Goal: Task Accomplishment & Management: Use online tool/utility

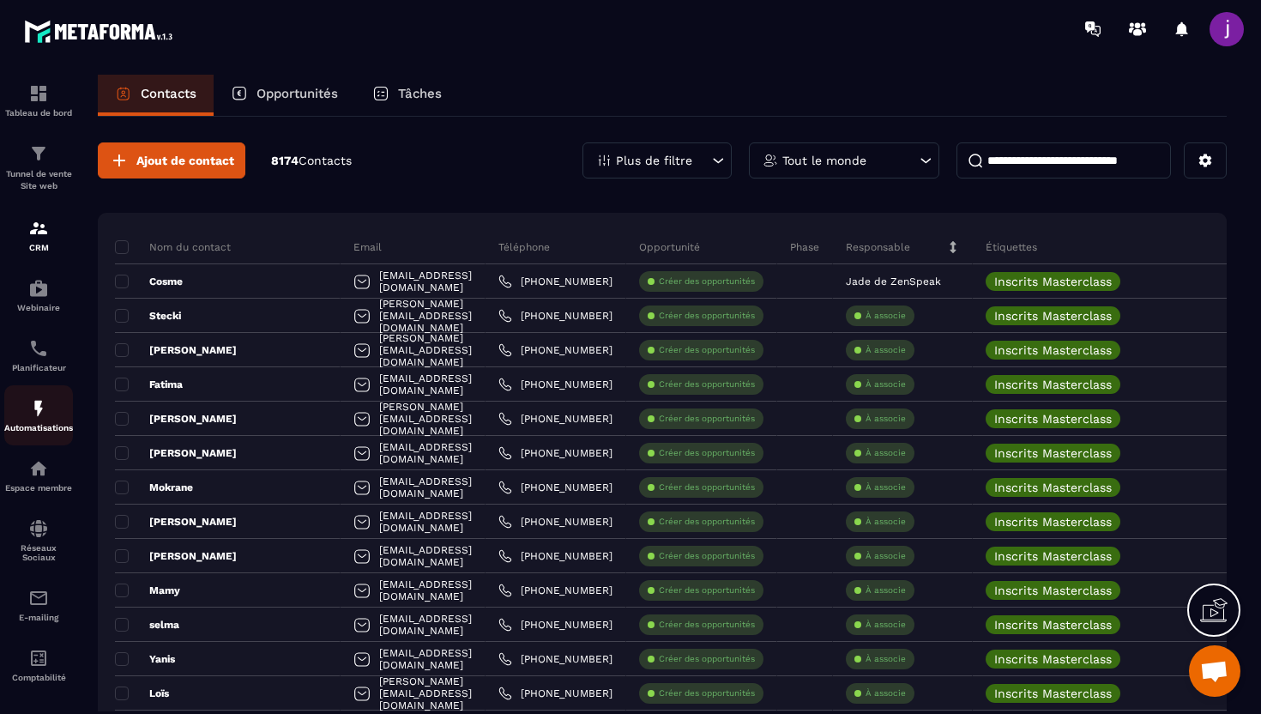
click at [37, 411] on img at bounding box center [38, 408] width 21 height 21
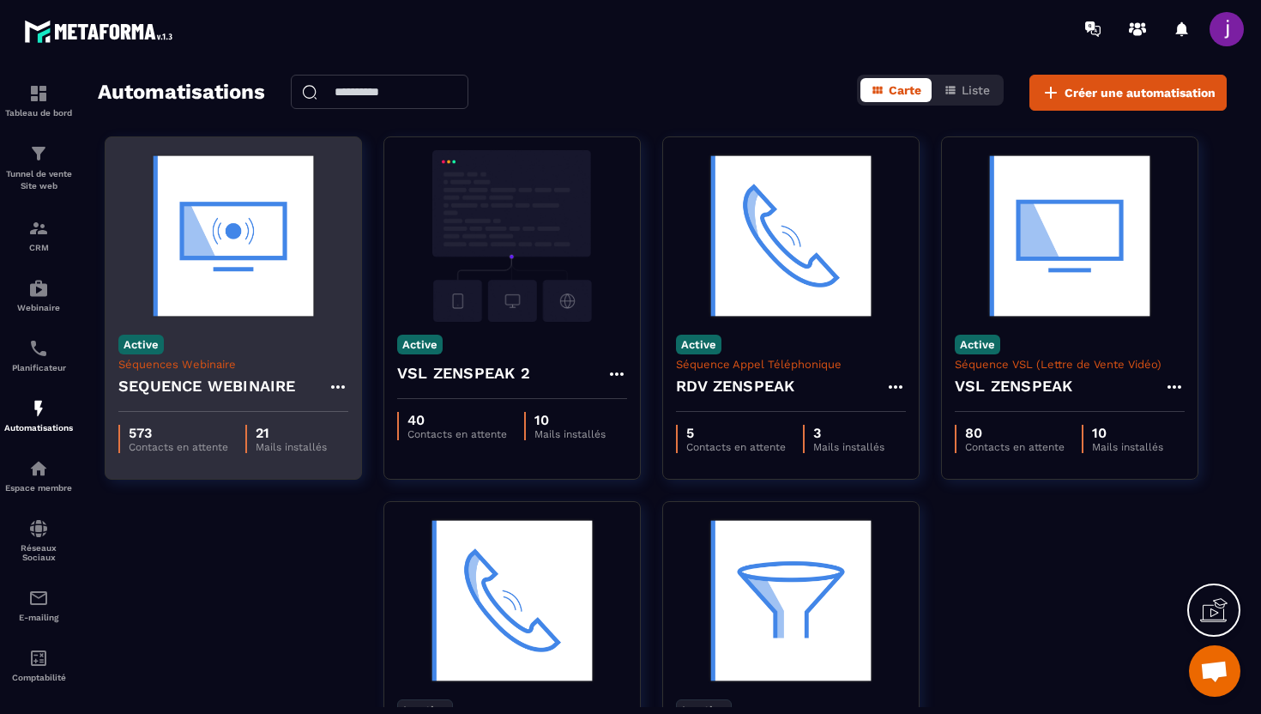
click at [267, 354] on div "Active Séquences Webinaire SEQUENCE WEBINAIRE" at bounding box center [234, 367] width 256 height 90
click at [263, 371] on div "SEQUENCE WEBINAIRE" at bounding box center [233, 391] width 230 height 41
click at [200, 380] on h4 "SEQUENCE WEBINAIRE" at bounding box center [207, 386] width 178 height 24
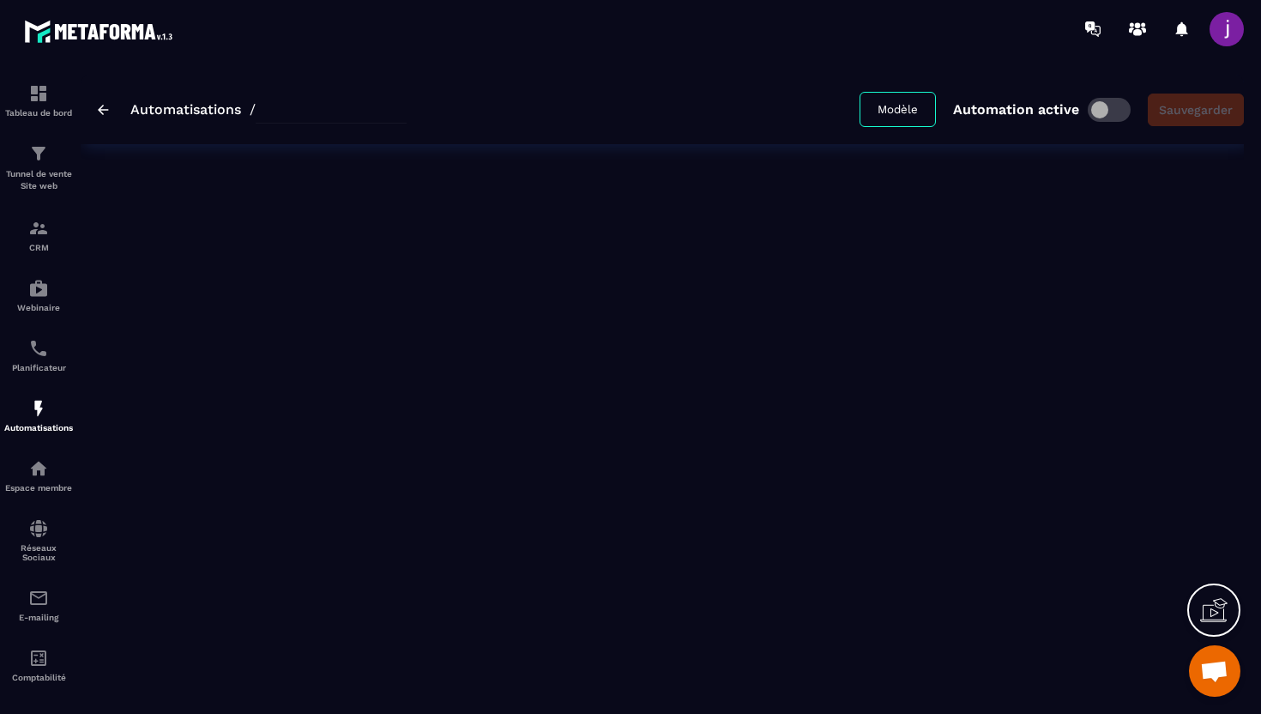
type input "**********"
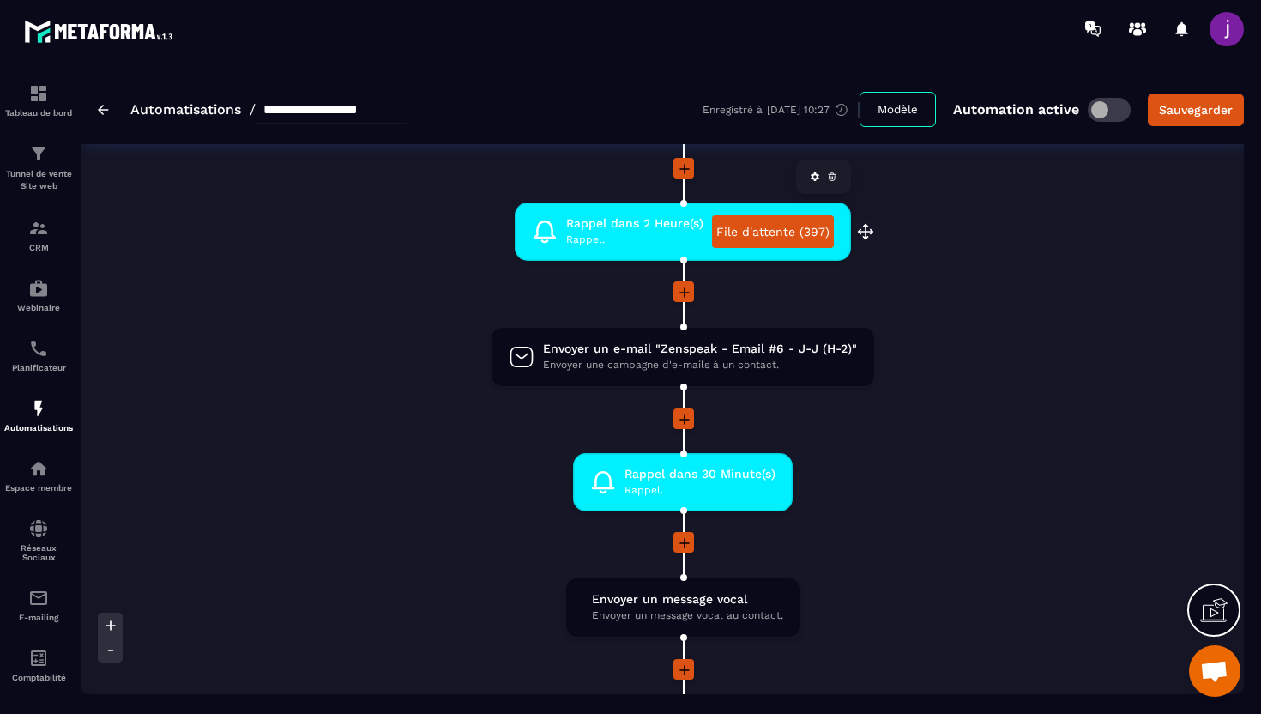
scroll to position [1354, 0]
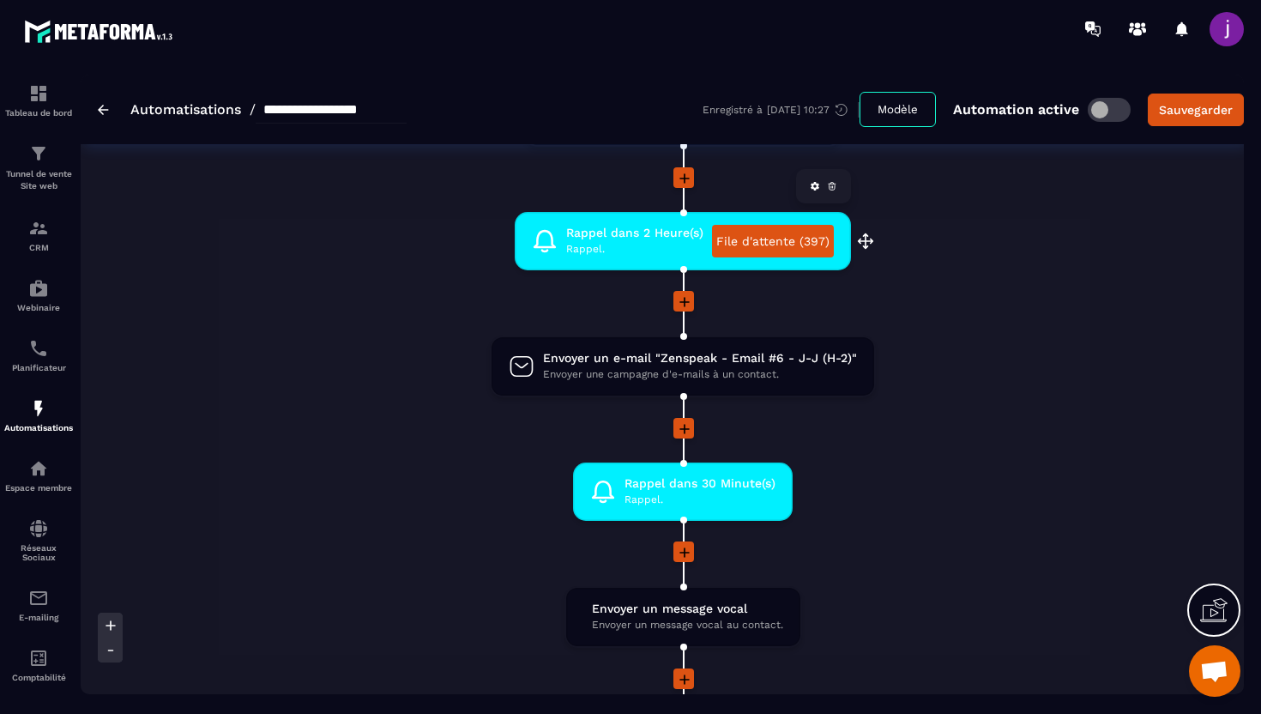
click at [799, 239] on link "File d'attente (397)" at bounding box center [773, 241] width 122 height 33
click at [47, 233] on img at bounding box center [38, 228] width 21 height 21
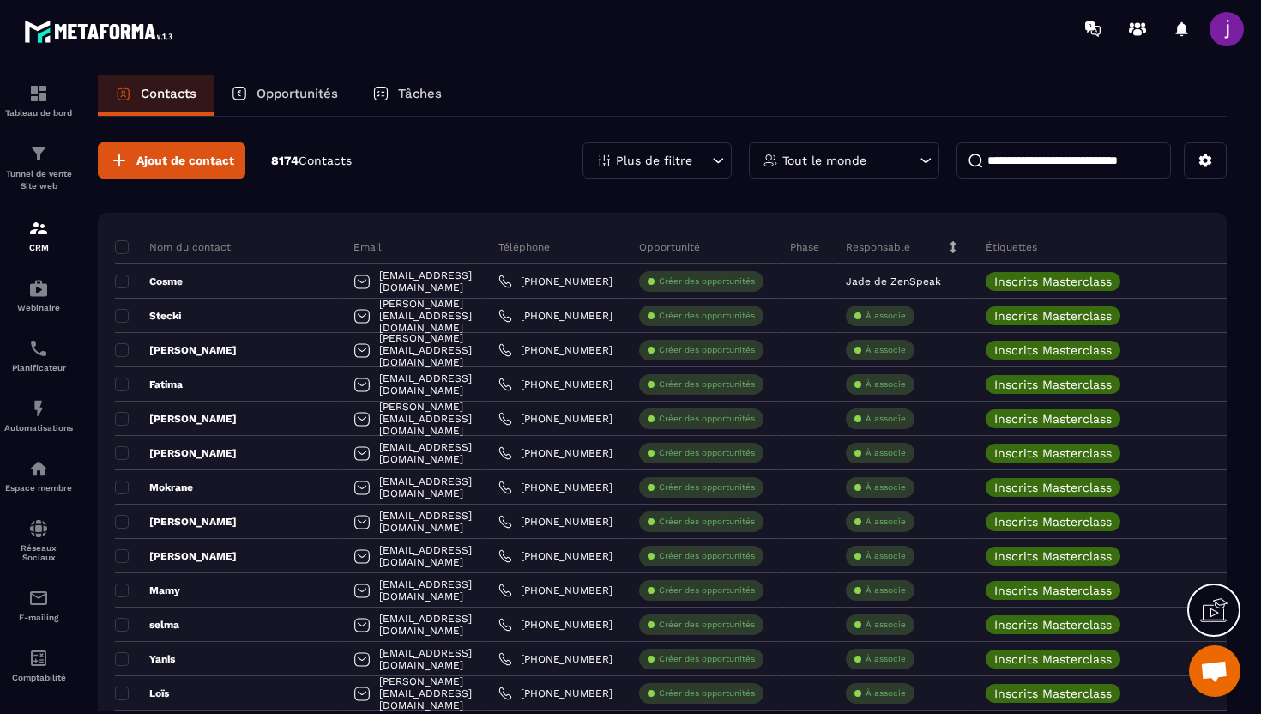
click at [1020, 160] on input at bounding box center [1064, 160] width 214 height 36
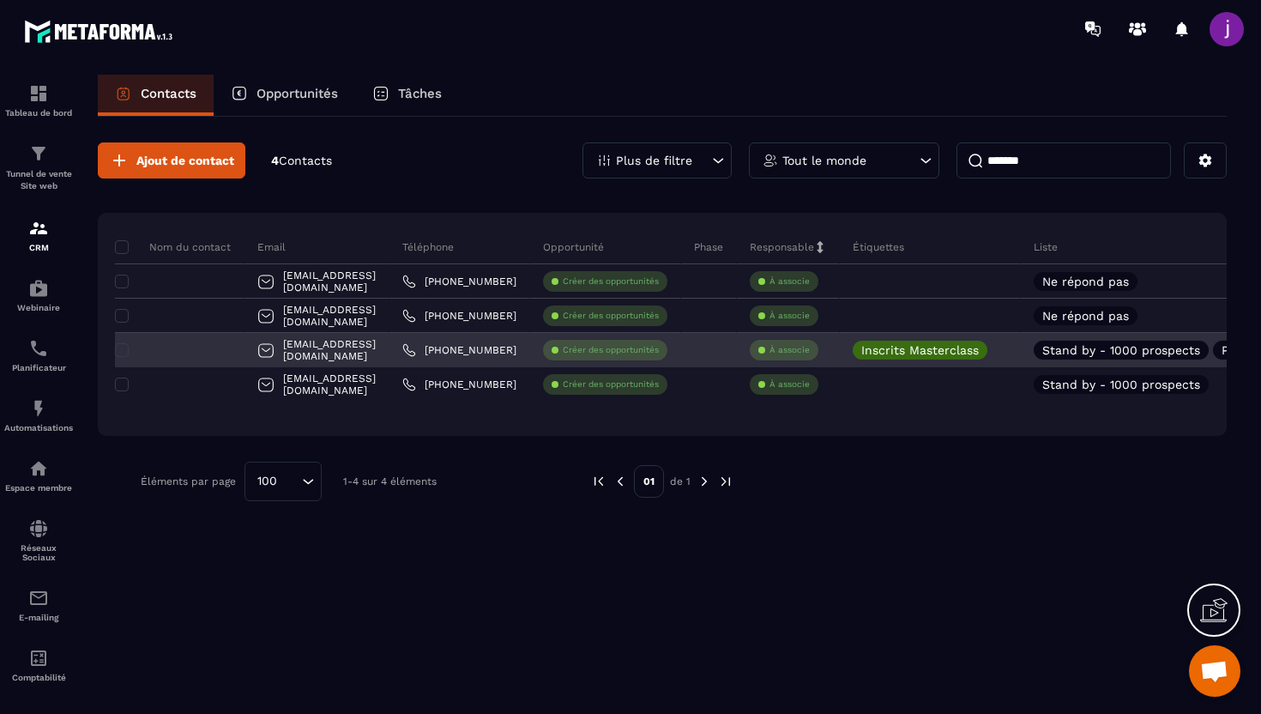
type input "*******"
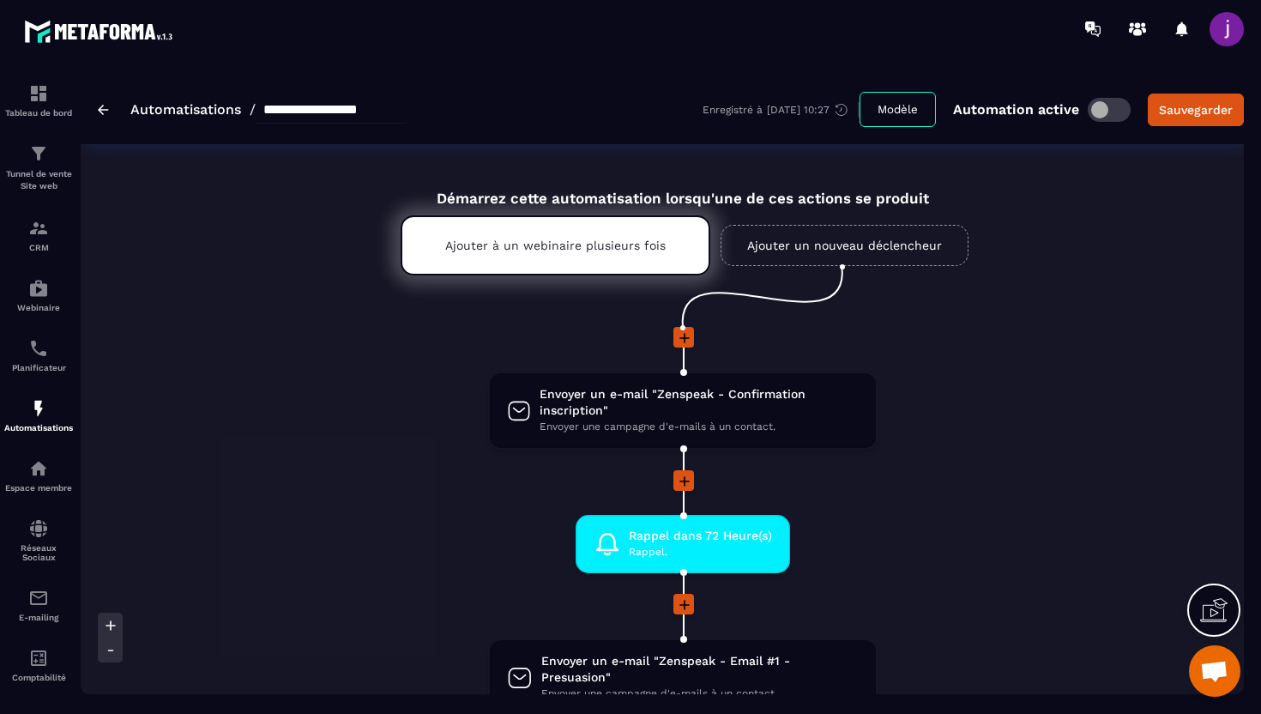
scroll to position [0, 41]
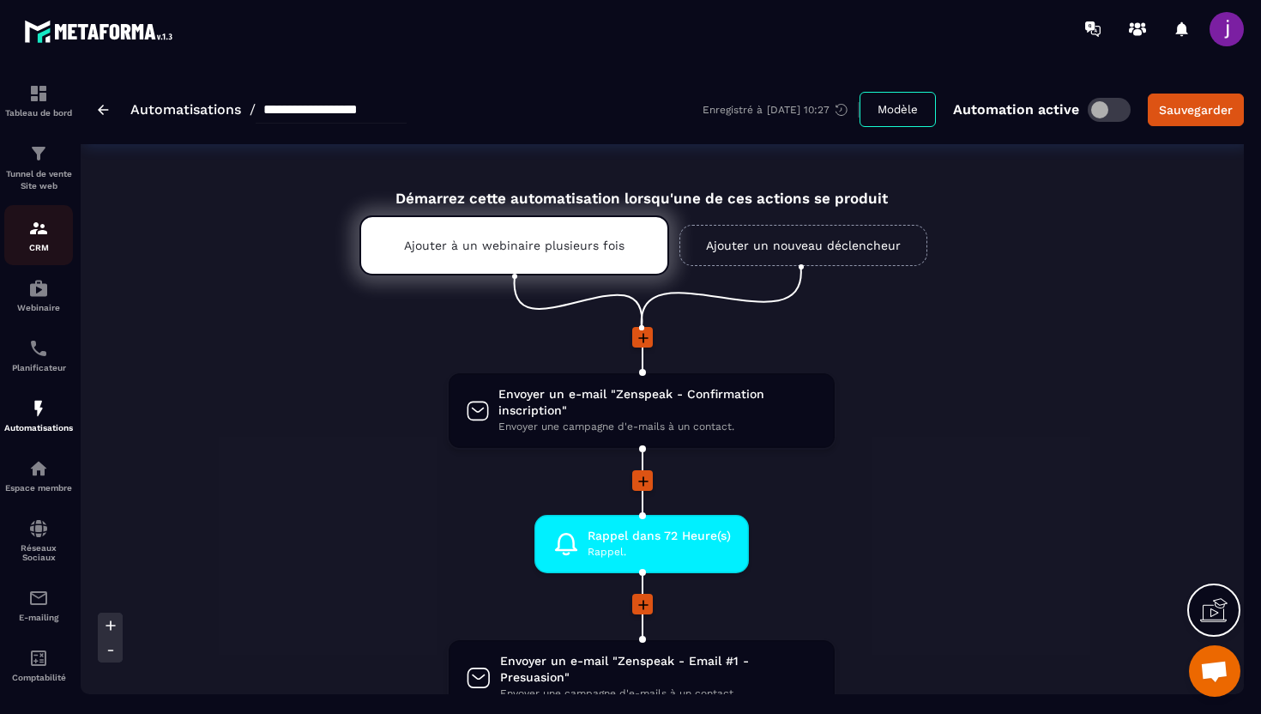
click at [48, 226] on img at bounding box center [38, 228] width 21 height 21
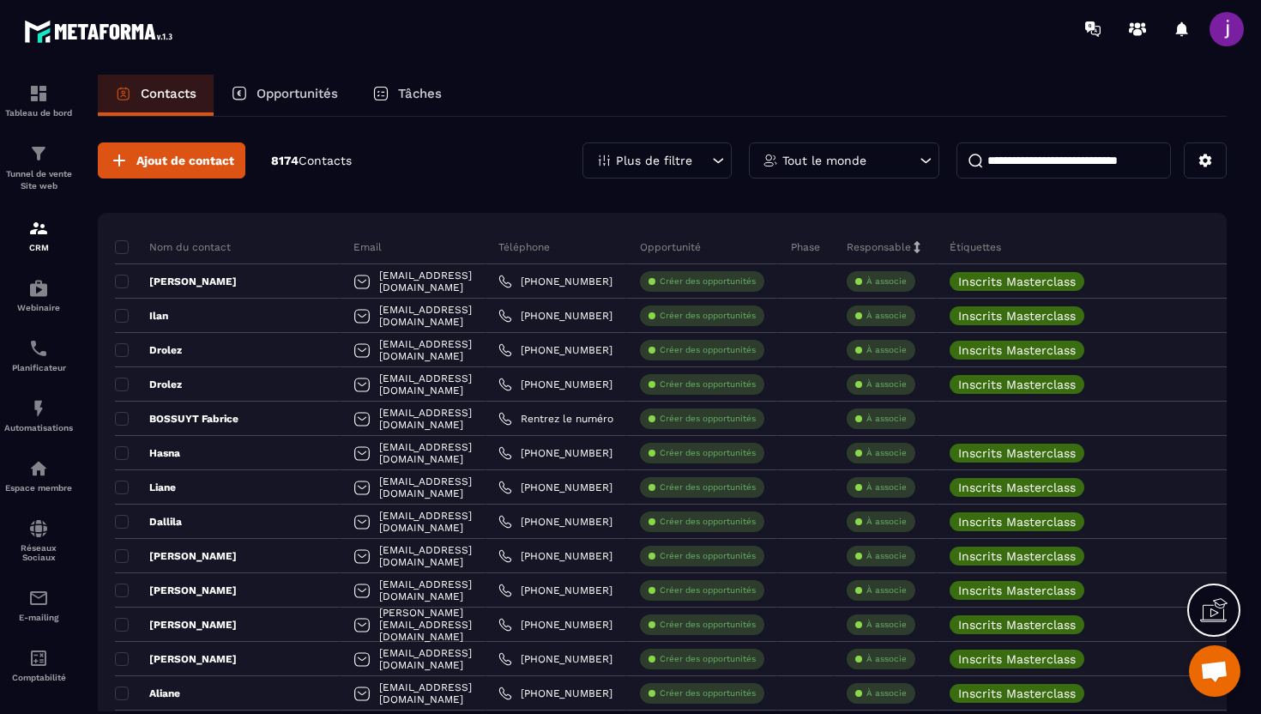
click at [1070, 162] on input at bounding box center [1064, 160] width 214 height 36
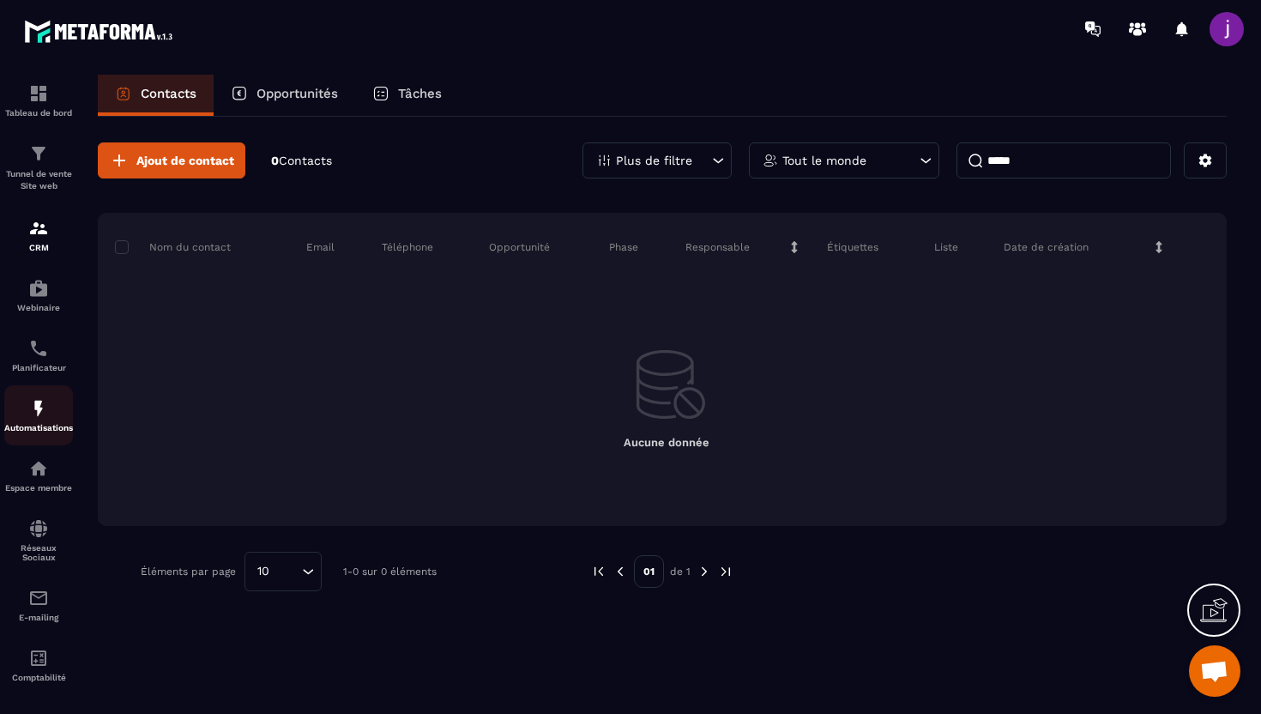
type input "*****"
click at [35, 419] on img at bounding box center [38, 408] width 21 height 21
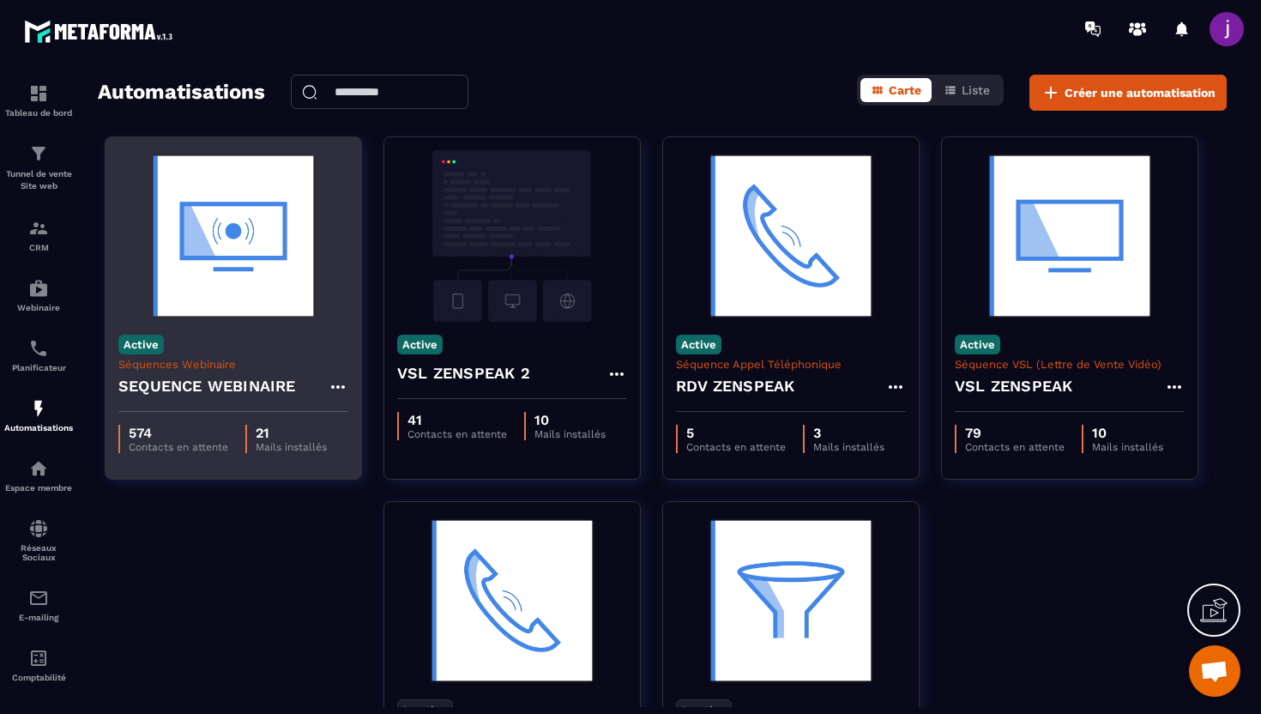
click at [269, 375] on h4 "SEQUENCE WEBINAIRE" at bounding box center [207, 386] width 178 height 24
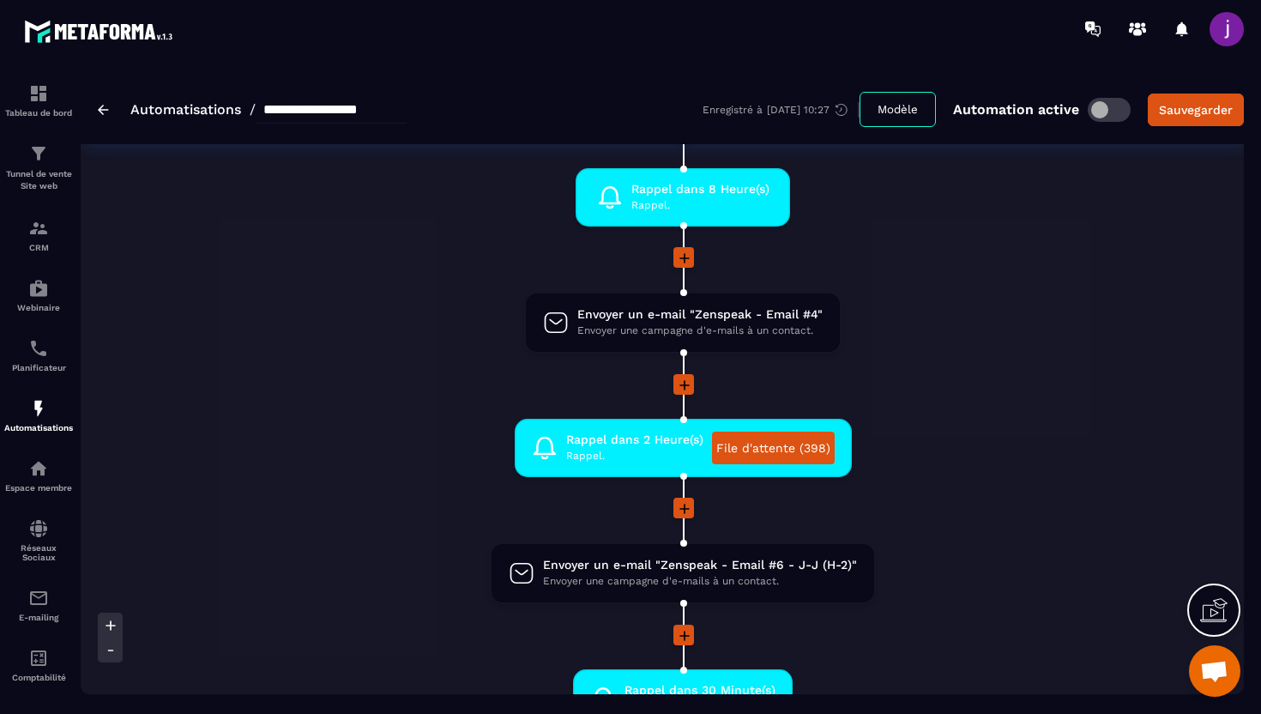
scroll to position [1151, 0]
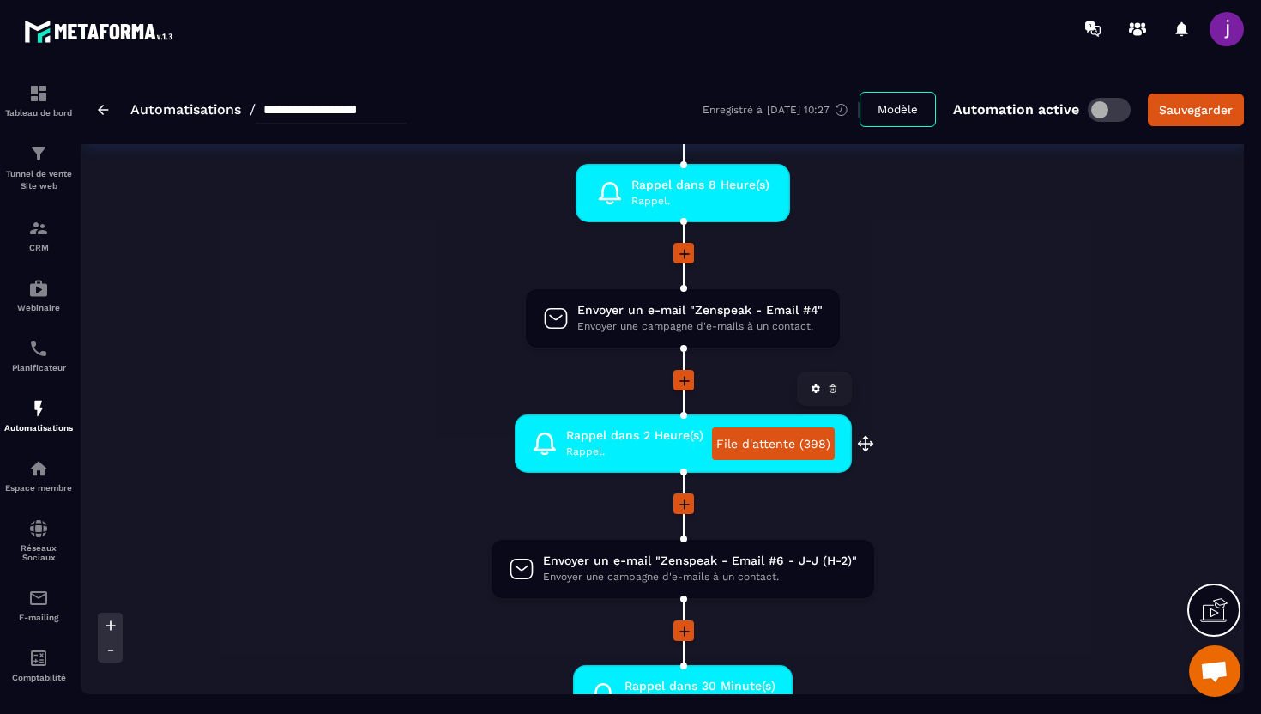
click at [798, 456] on link "File d'attente (398)" at bounding box center [773, 443] width 123 height 33
